Goal: Check status

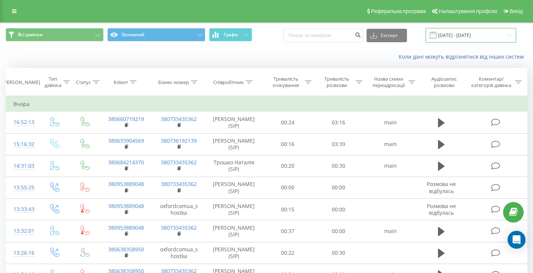
click at [508, 33] on input "[DATE] - [DATE]" at bounding box center [470, 35] width 90 height 15
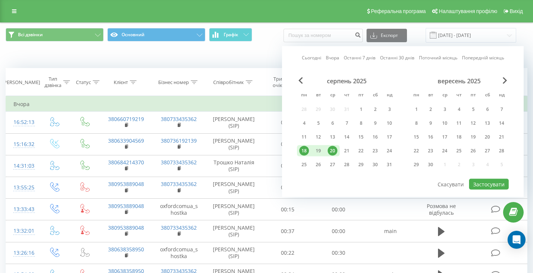
click at [330, 147] on div "20" at bounding box center [332, 151] width 10 height 10
click at [345, 149] on div "21" at bounding box center [347, 151] width 10 height 10
click at [483, 183] on button "Застосувати" at bounding box center [489, 184] width 40 height 11
type input "[DATE] - [DATE]"
